Goal: Check status: Check status

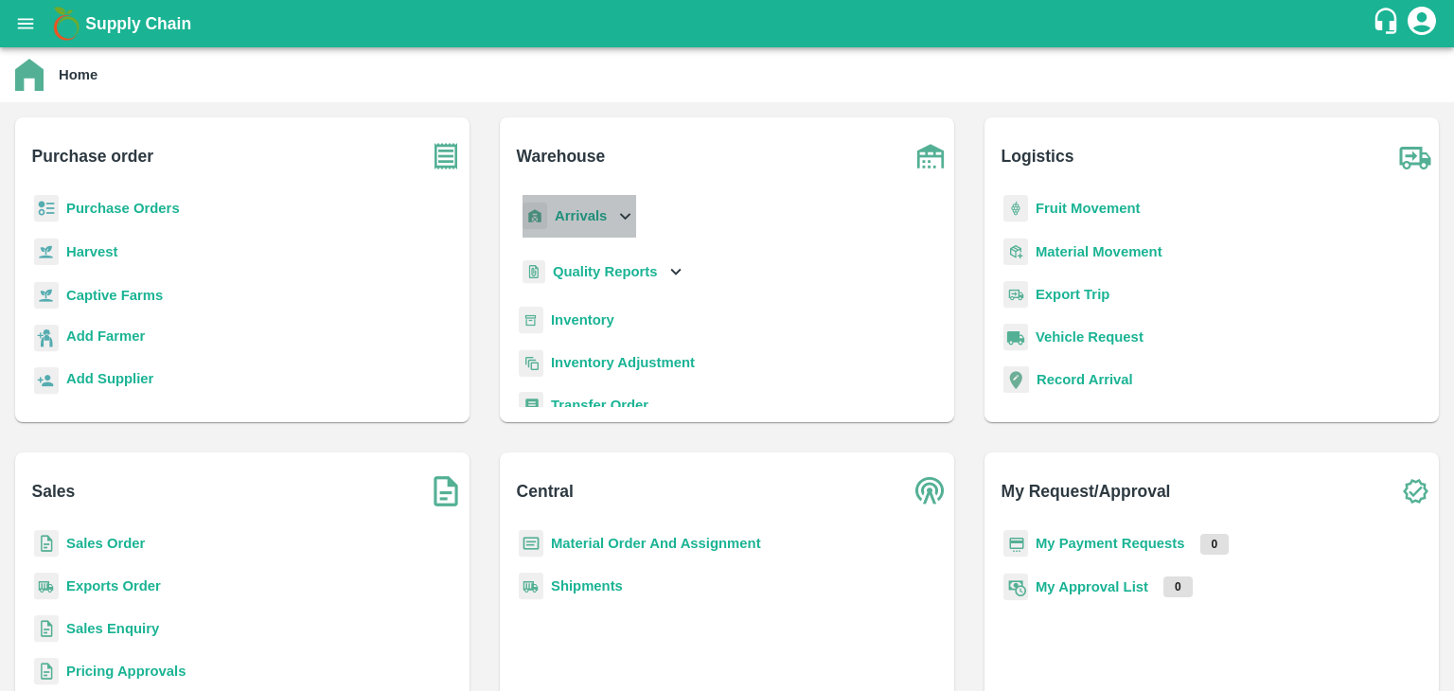
click at [597, 220] on b "Arrivals" at bounding box center [581, 215] width 52 height 15
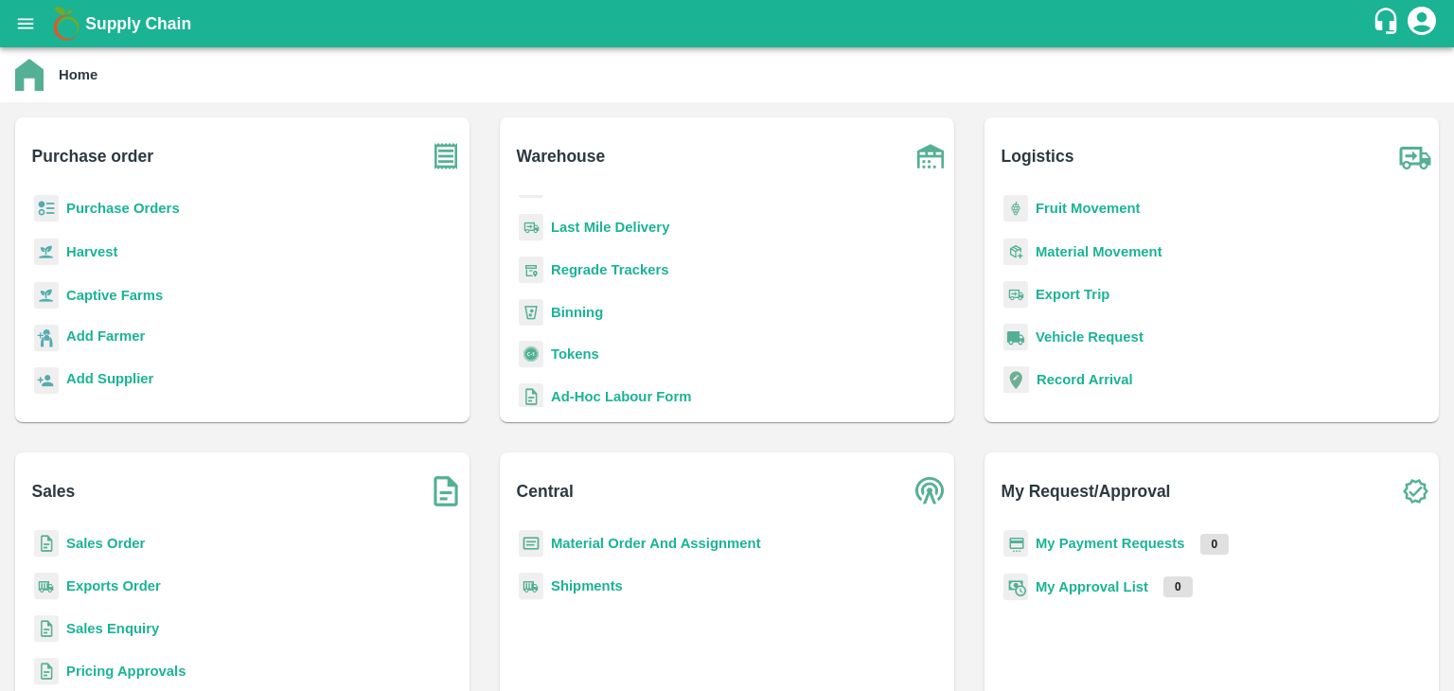
scroll to position [378, 0]
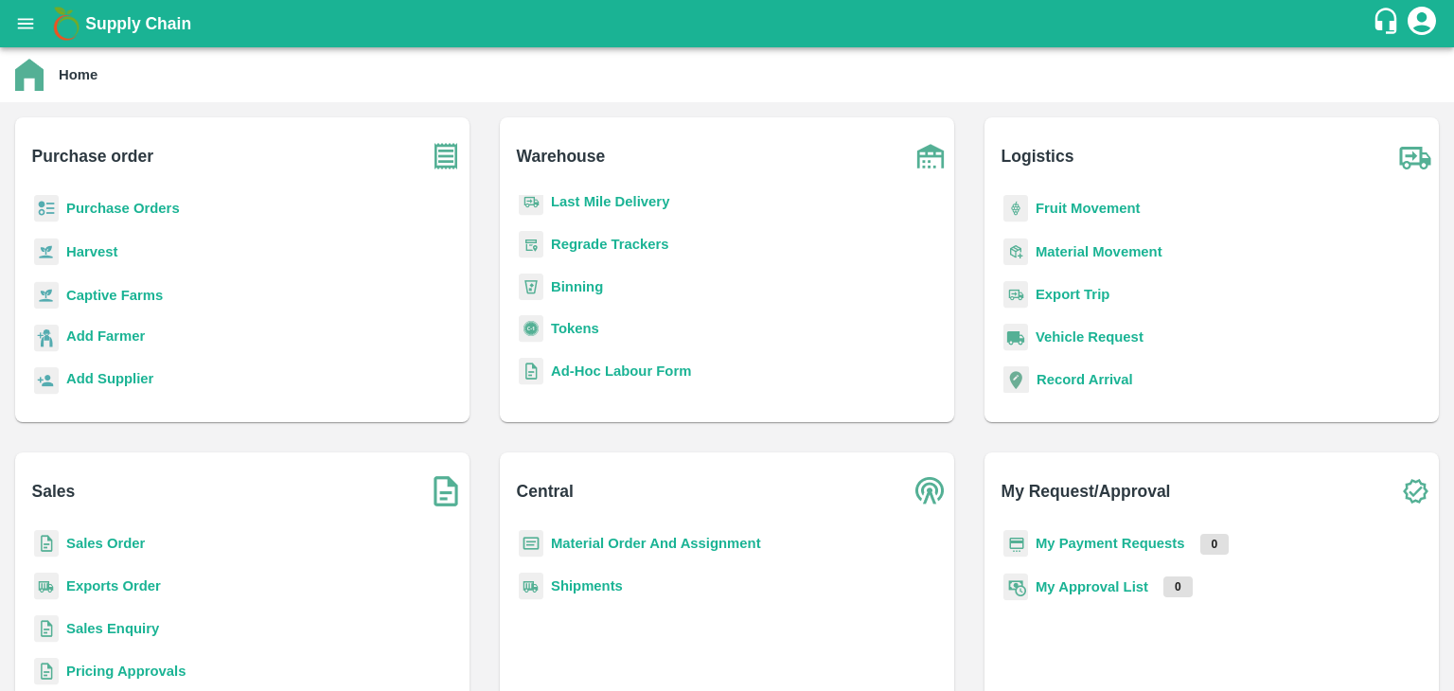
click at [1059, 203] on b "Fruit Movement" at bounding box center [1088, 208] width 105 height 15
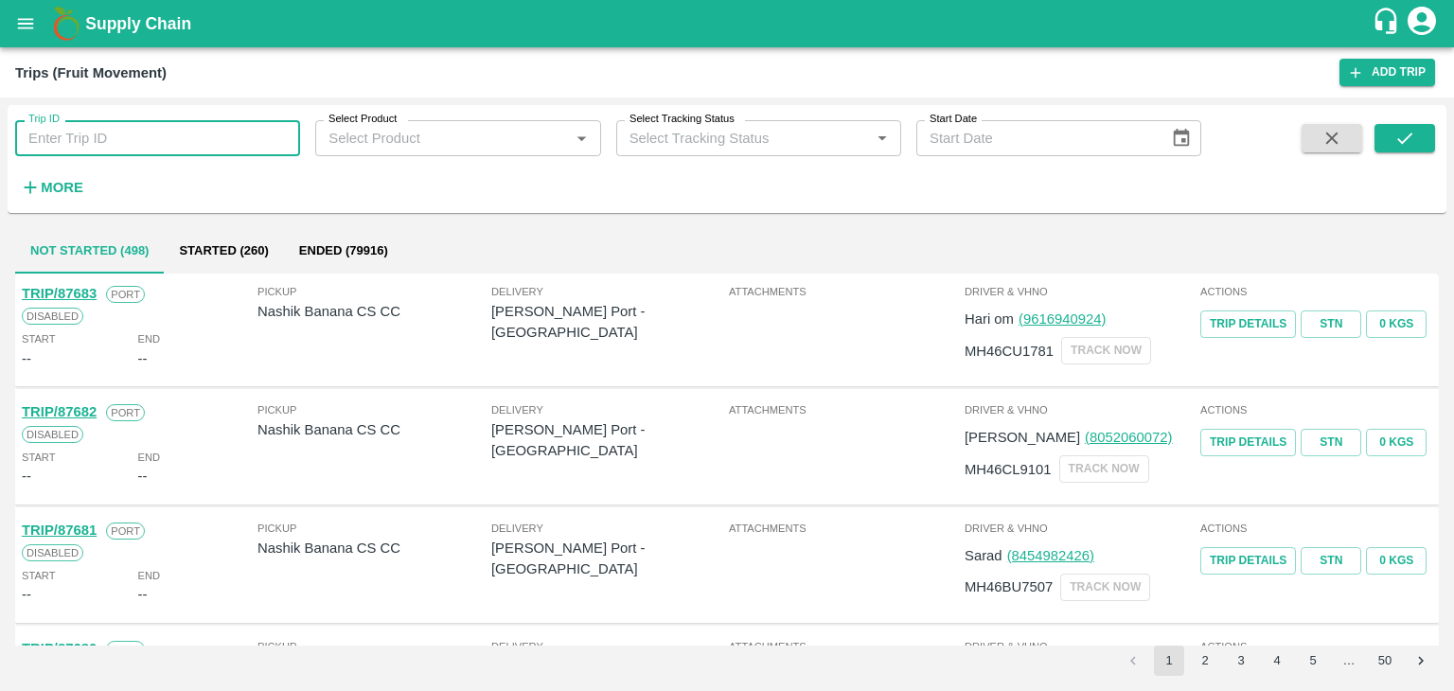
click at [193, 142] on input "Trip ID" at bounding box center [157, 138] width 285 height 36
type input "87481"
click at [1396, 132] on icon "submit" at bounding box center [1405, 138] width 21 height 21
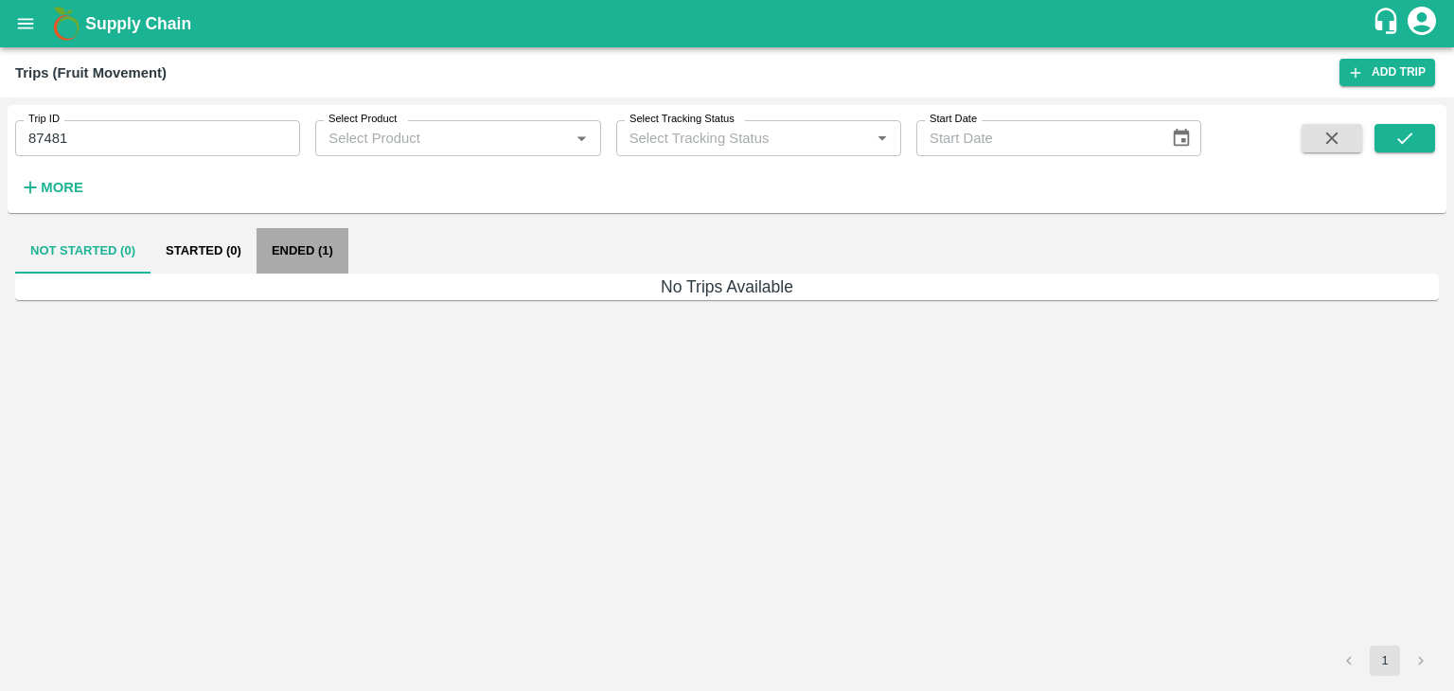
click at [306, 243] on button "Ended (1)" at bounding box center [303, 250] width 92 height 45
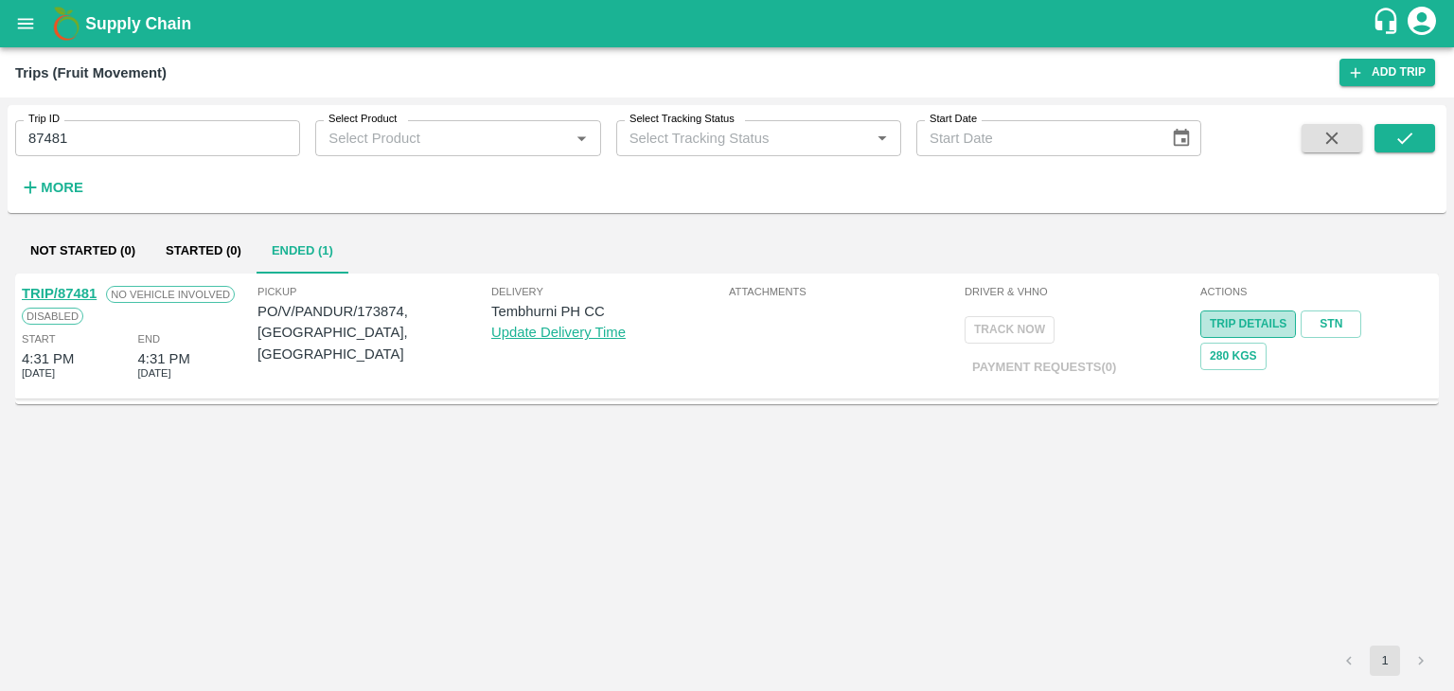
click at [1252, 318] on link "Trip Details" at bounding box center [1248, 324] width 96 height 27
click at [23, 24] on icon "open drawer" at bounding box center [26, 23] width 16 height 10
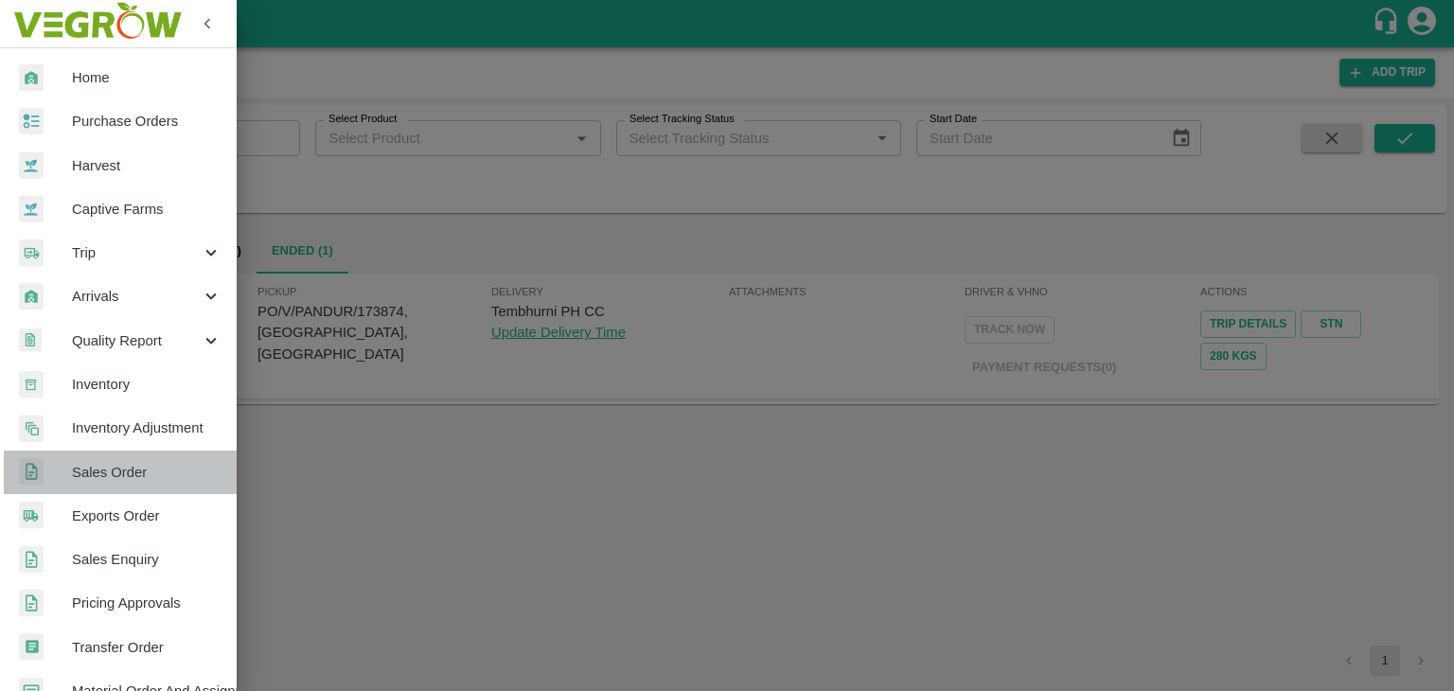
click at [132, 471] on span "Sales Order" at bounding box center [147, 472] width 150 height 21
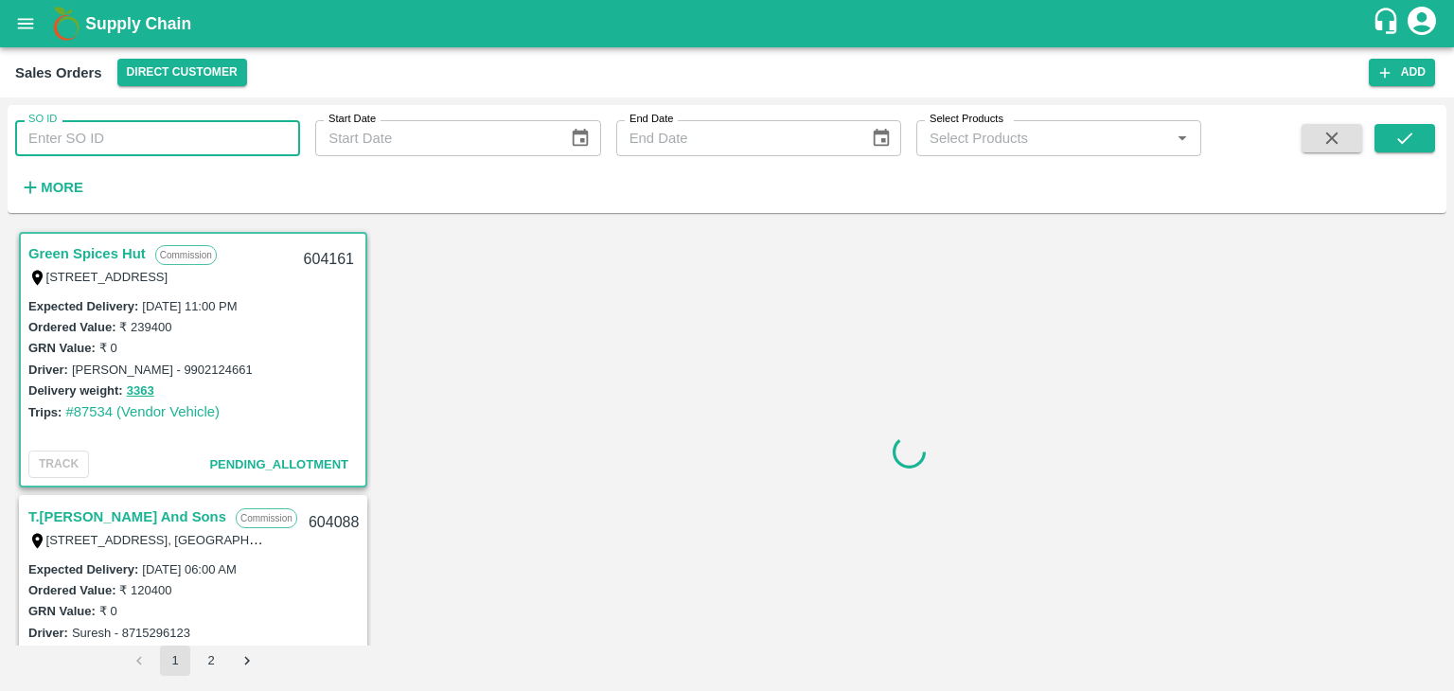
click at [87, 147] on input "SO ID" at bounding box center [157, 138] width 285 height 36
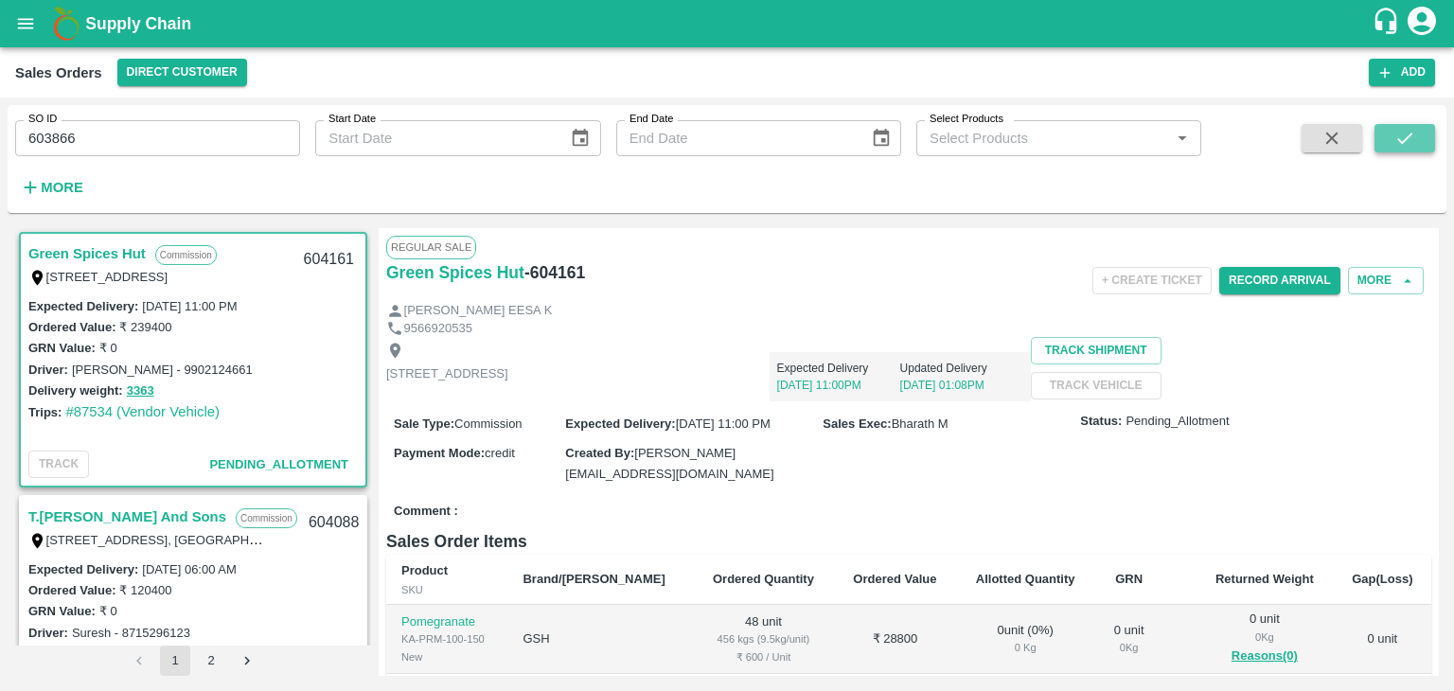
click at [1395, 141] on icon "submit" at bounding box center [1405, 138] width 21 height 21
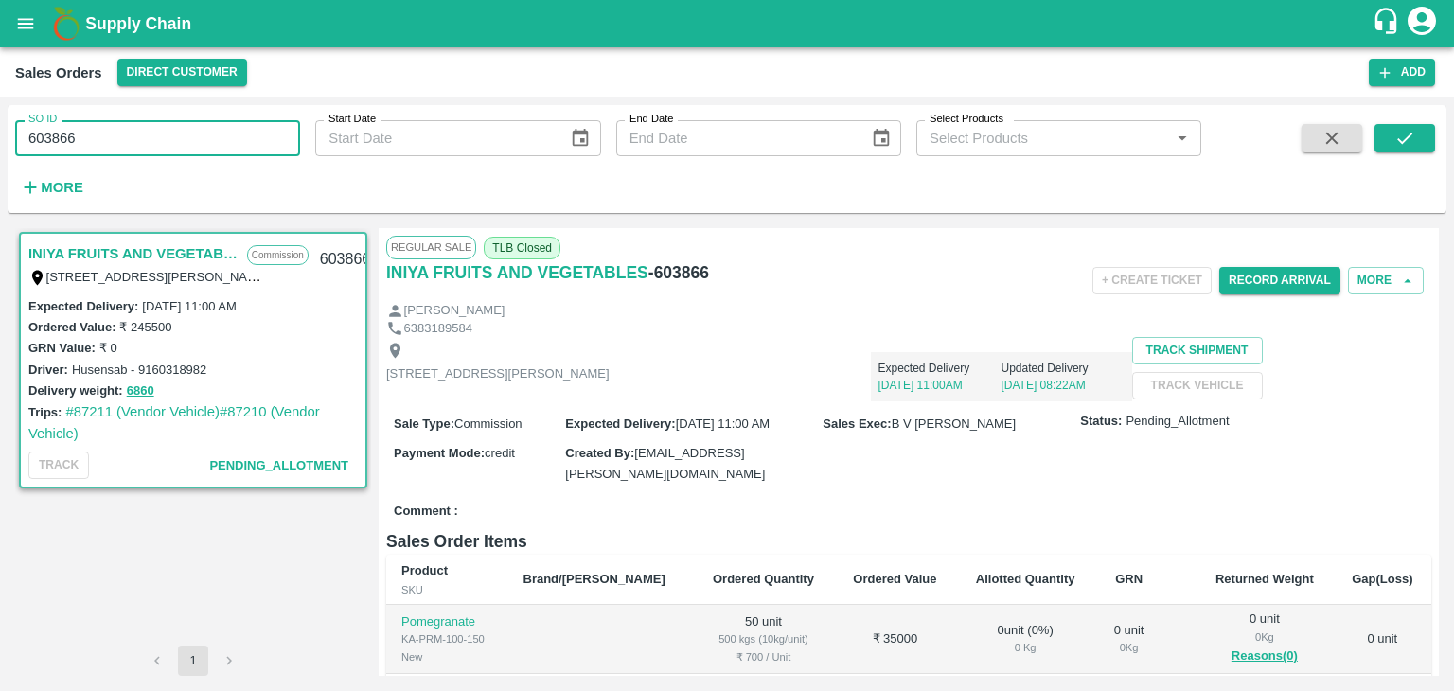
drag, startPoint x: 87, startPoint y: 137, endPoint x: 0, endPoint y: 137, distance: 87.1
click at [0, 137] on div "SO ID 603866 SO ID Start Date Start Date End Date End Date Select Products Sele…" at bounding box center [727, 395] width 1454 height 594
paste input "text"
type input "603996"
click at [1395, 137] on icon "submit" at bounding box center [1405, 138] width 21 height 21
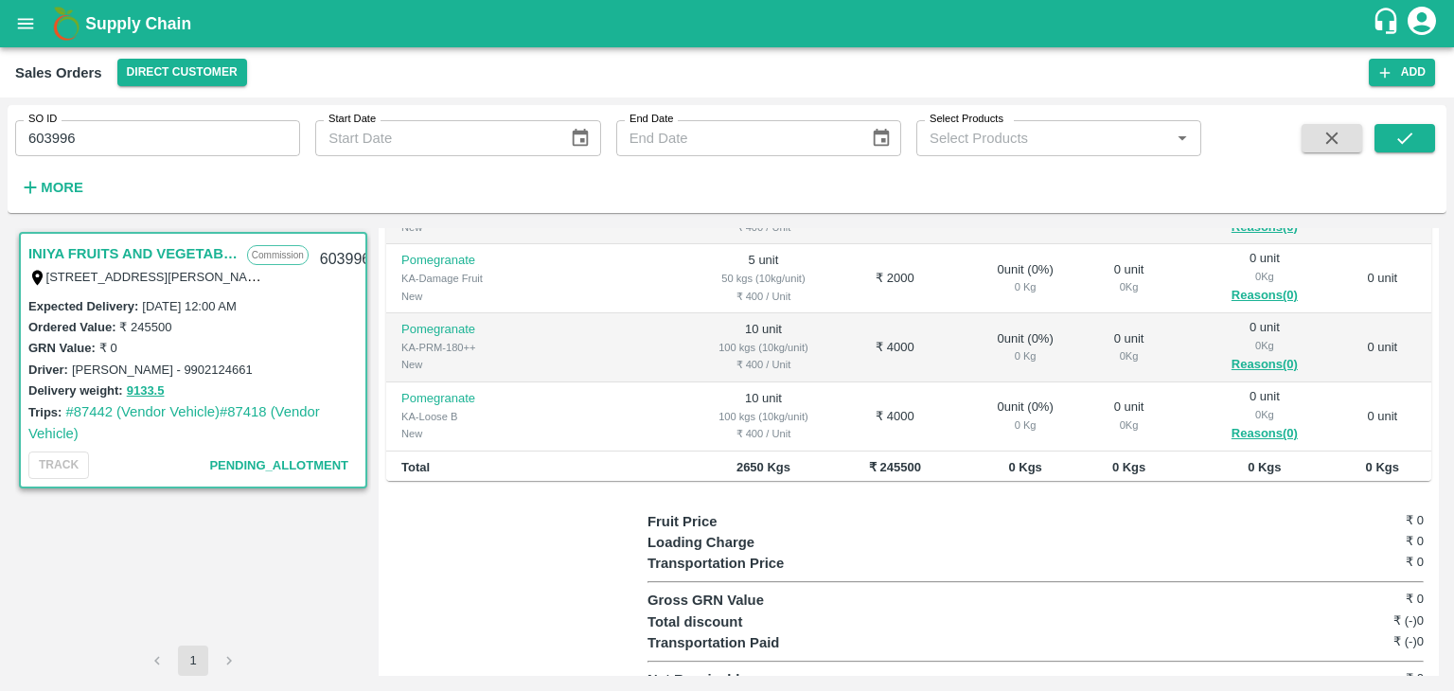
scroll to position [454, 0]
click at [570, 194] on div "SO ID 603996 SO ID Start Date Start Date End Date End Date Select Products Sele…" at bounding box center [600, 154] width 1201 height 98
click at [521, 657] on div at bounding box center [516, 599] width 261 height 180
click at [102, 410] on link "#87442 (Vendor Vehicle)" at bounding box center [142, 411] width 154 height 15
click at [247, 413] on link "#87418 (Vendor Vehicle)" at bounding box center [174, 422] width 292 height 36
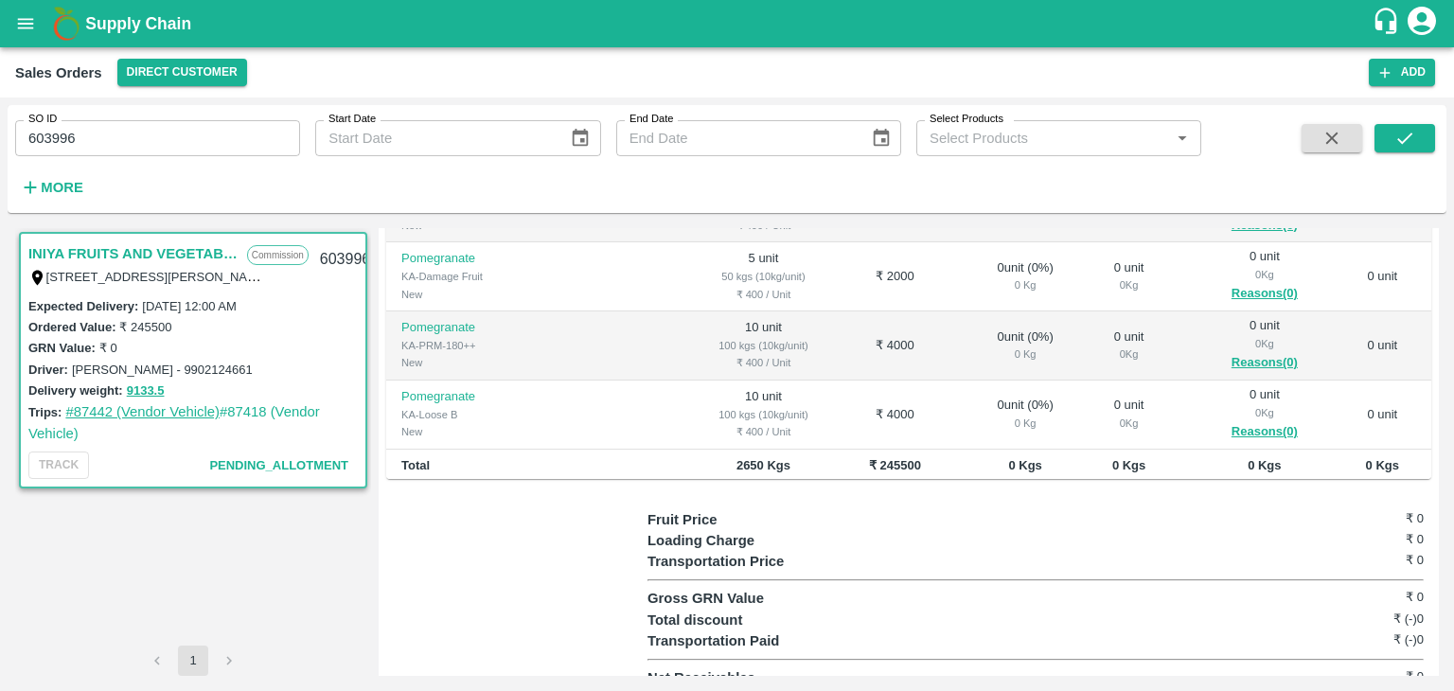
click at [129, 413] on link "#87442 (Vendor Vehicle)" at bounding box center [142, 411] width 154 height 15
click at [258, 410] on link "#87418 (Vendor Vehicle)" at bounding box center [174, 422] width 292 height 36
click at [174, 558] on div "INIYA FRUITS AND VEGETABLES Commission TC/73, ANNA FRUITS MARKET KOYAMBEDU, Che…" at bounding box center [193, 436] width 356 height 417
click at [223, 596] on div "INIYA FRUITS AND VEGETABLES Commission TC/73, ANNA FRUITS MARKET KOYAMBEDU, Che…" at bounding box center [193, 436] width 356 height 417
click at [187, 576] on div "INIYA FRUITS AND VEGETABLES Commission TC/73, ANNA FRUITS MARKET KOYAMBEDU, Che…" at bounding box center [193, 436] width 356 height 417
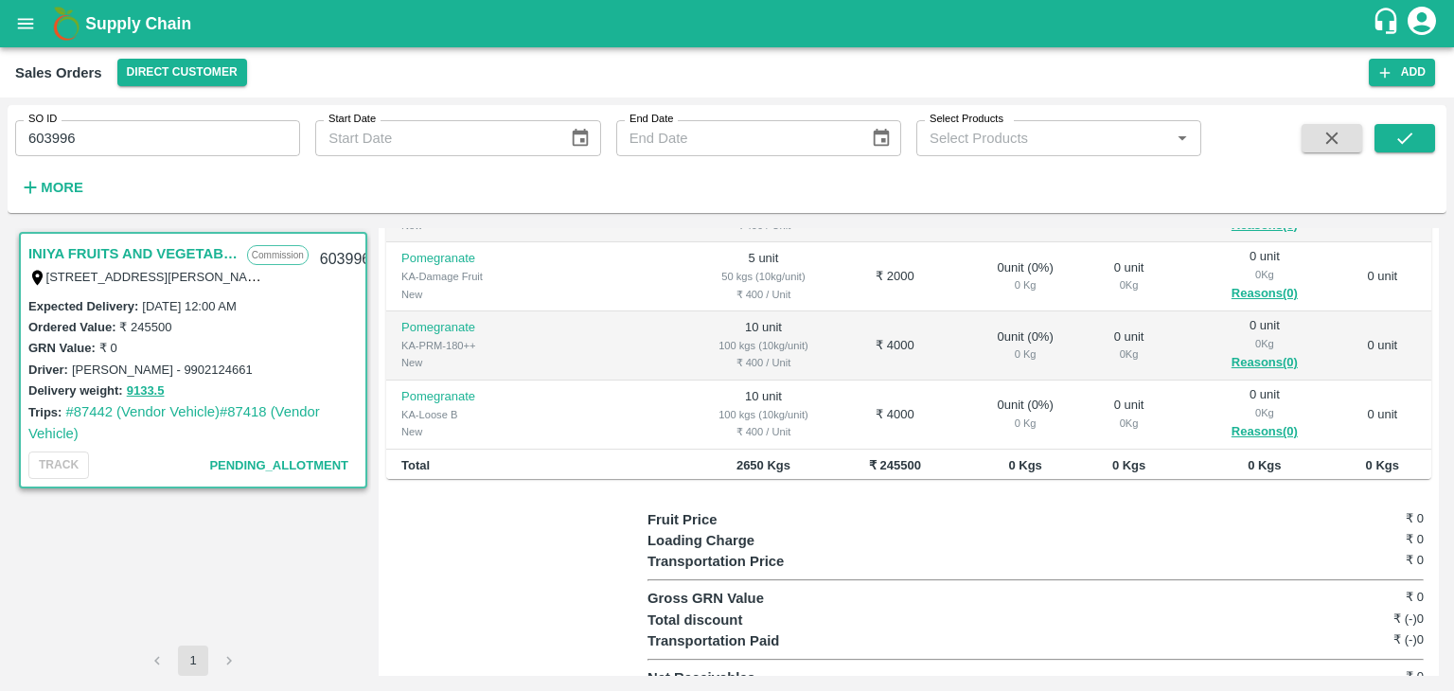
click at [309, 173] on div "SO ID 603996 SO ID Start Date Start Date End Date End Date Select Products Sele…" at bounding box center [600, 154] width 1201 height 98
